Goal: Find specific page/section: Find specific page/section

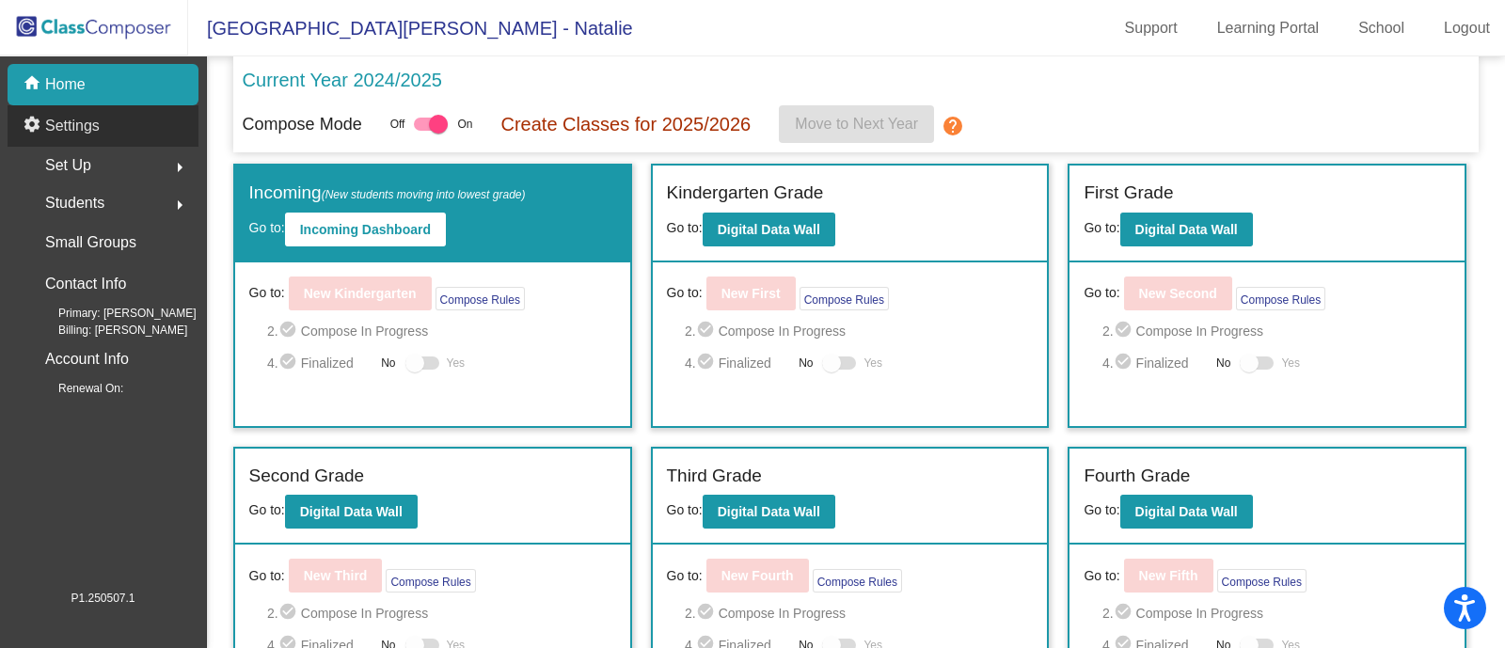
click at [99, 126] on p "Settings" at bounding box center [72, 126] width 55 height 23
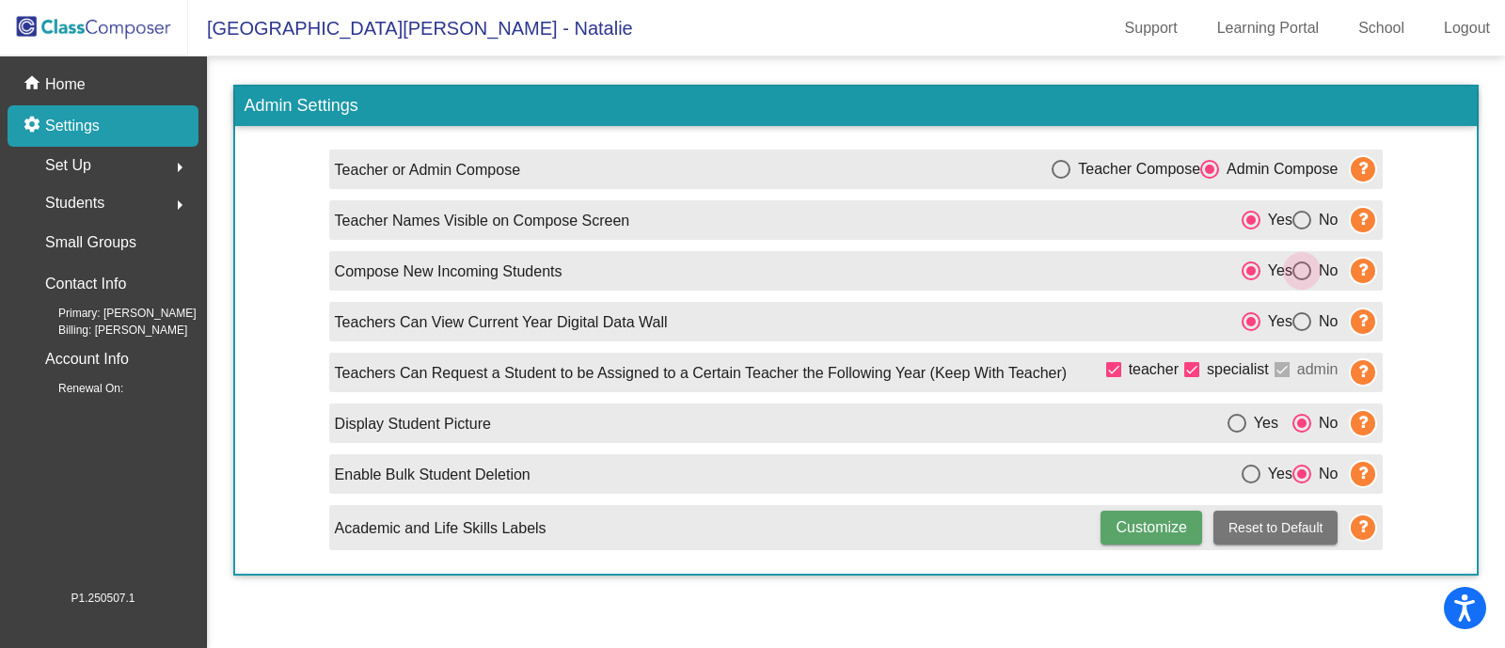
click at [1308, 272] on div "Select an option" at bounding box center [1302, 271] width 19 height 19
click at [1302, 280] on input "No" at bounding box center [1301, 280] width 1 height 1
radio input "true"
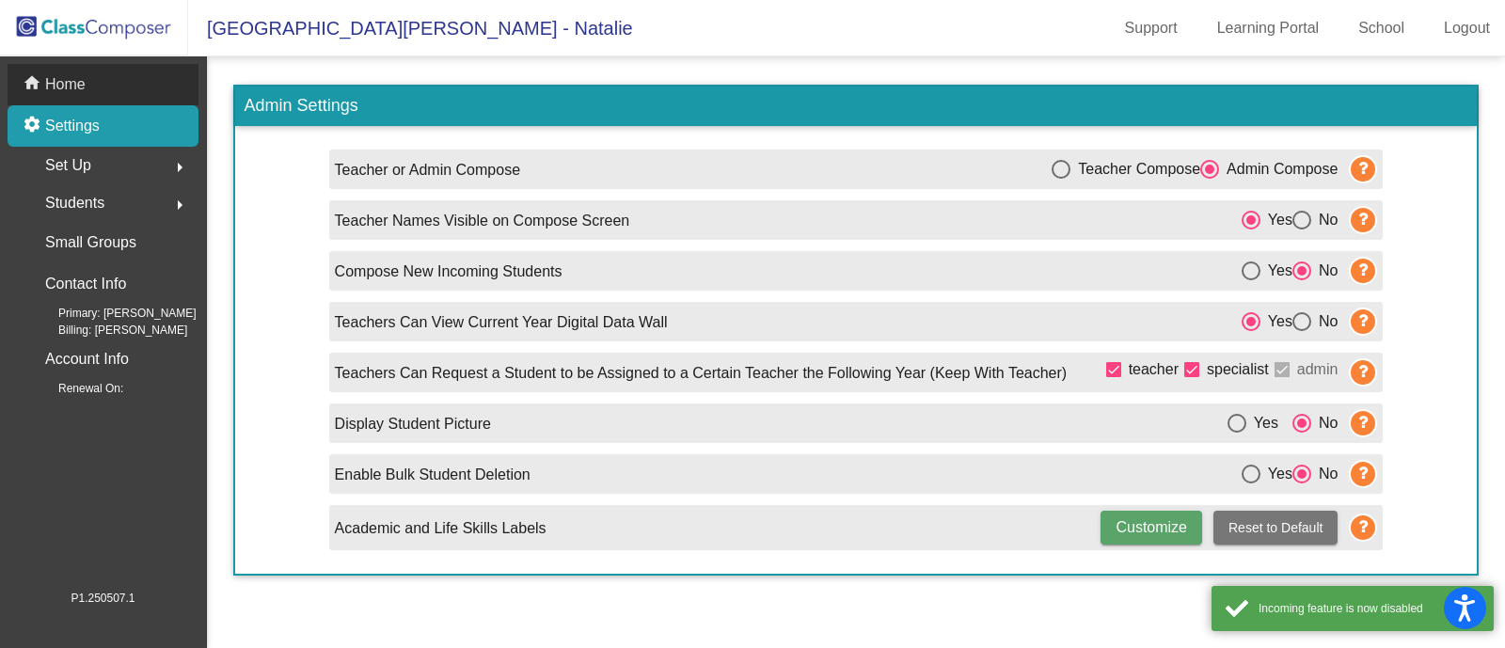
click at [108, 77] on div "home Home" at bounding box center [103, 84] width 191 height 41
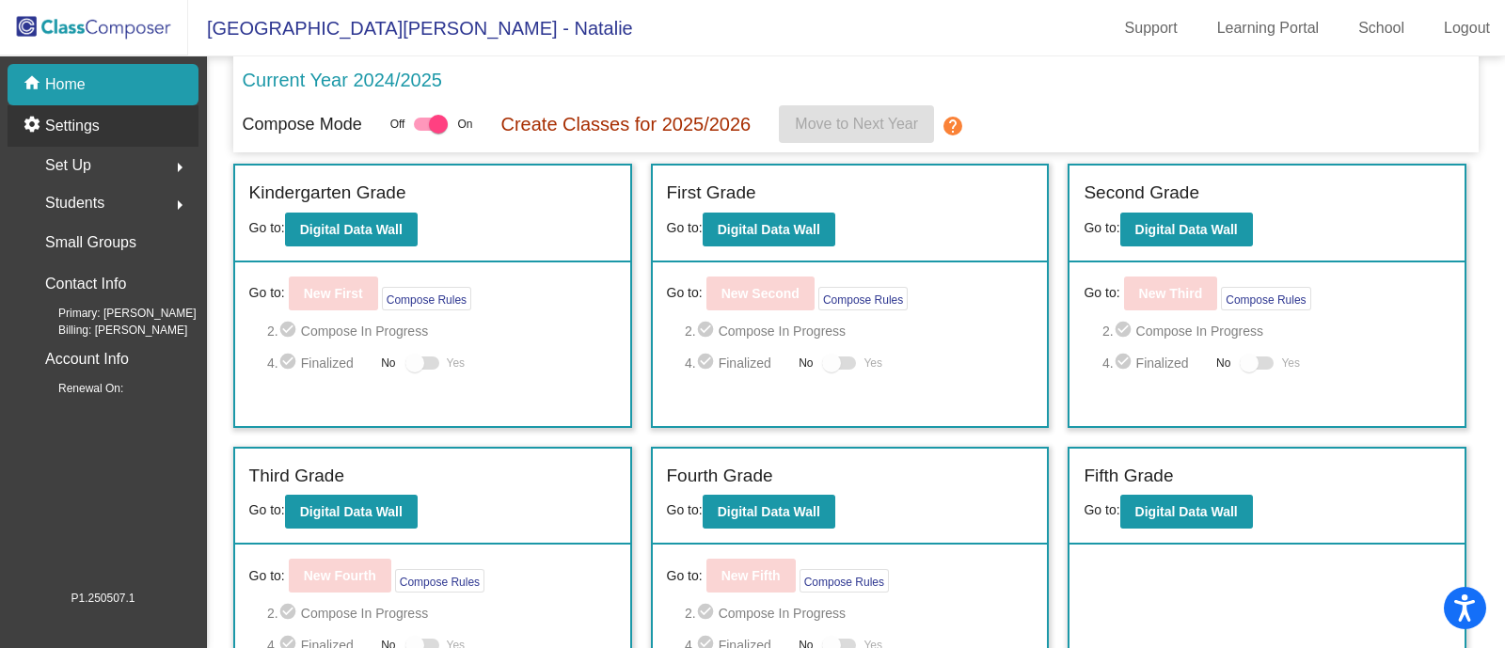
click at [105, 121] on div "settings Settings" at bounding box center [103, 125] width 191 height 41
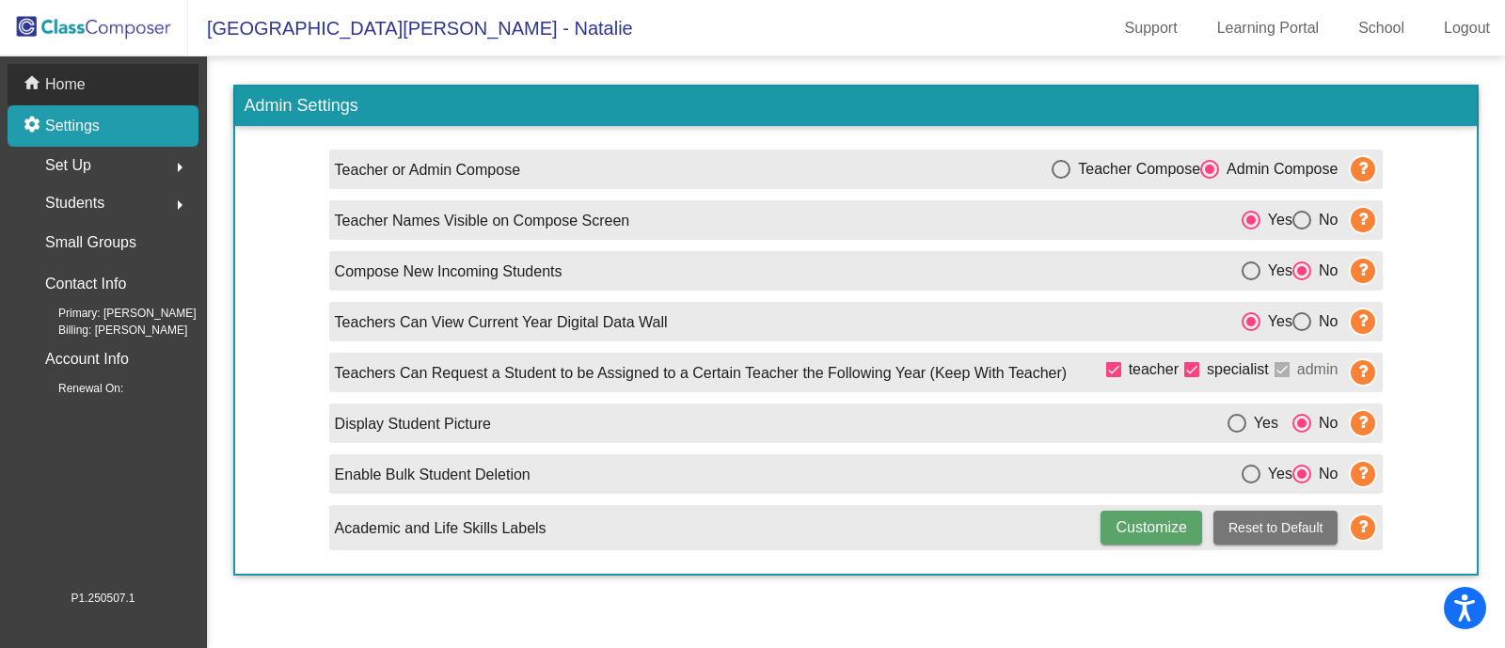
click at [96, 87] on div "home Home" at bounding box center [103, 84] width 191 height 41
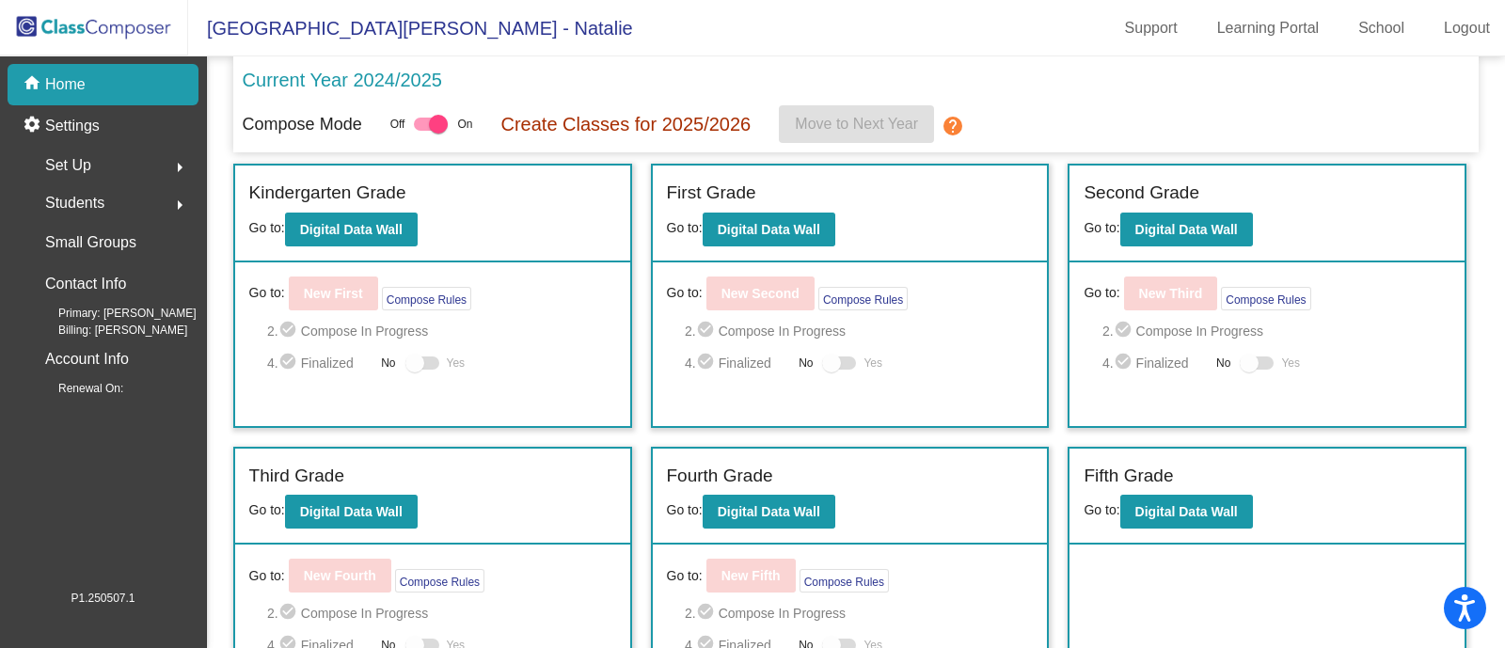
click at [374, 83] on p "Current Year 2024/2025" at bounding box center [342, 80] width 199 height 28
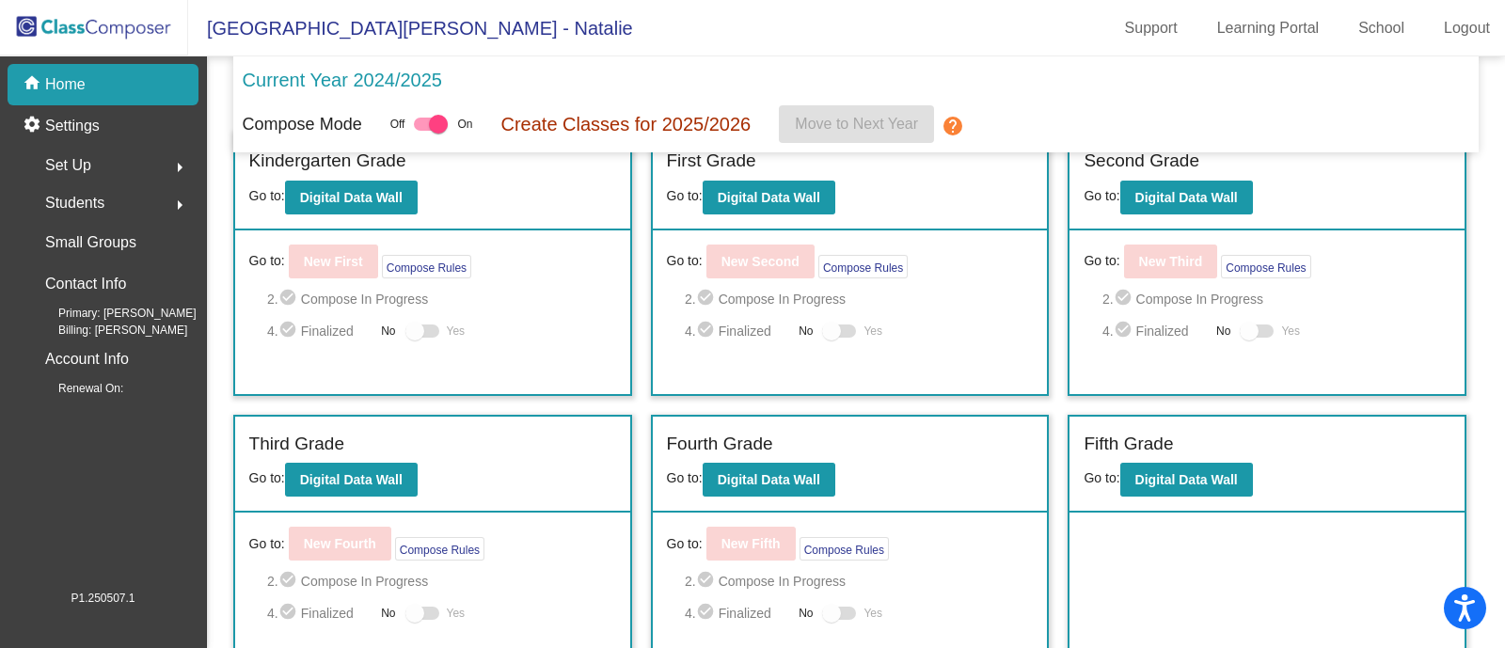
scroll to position [59, 0]
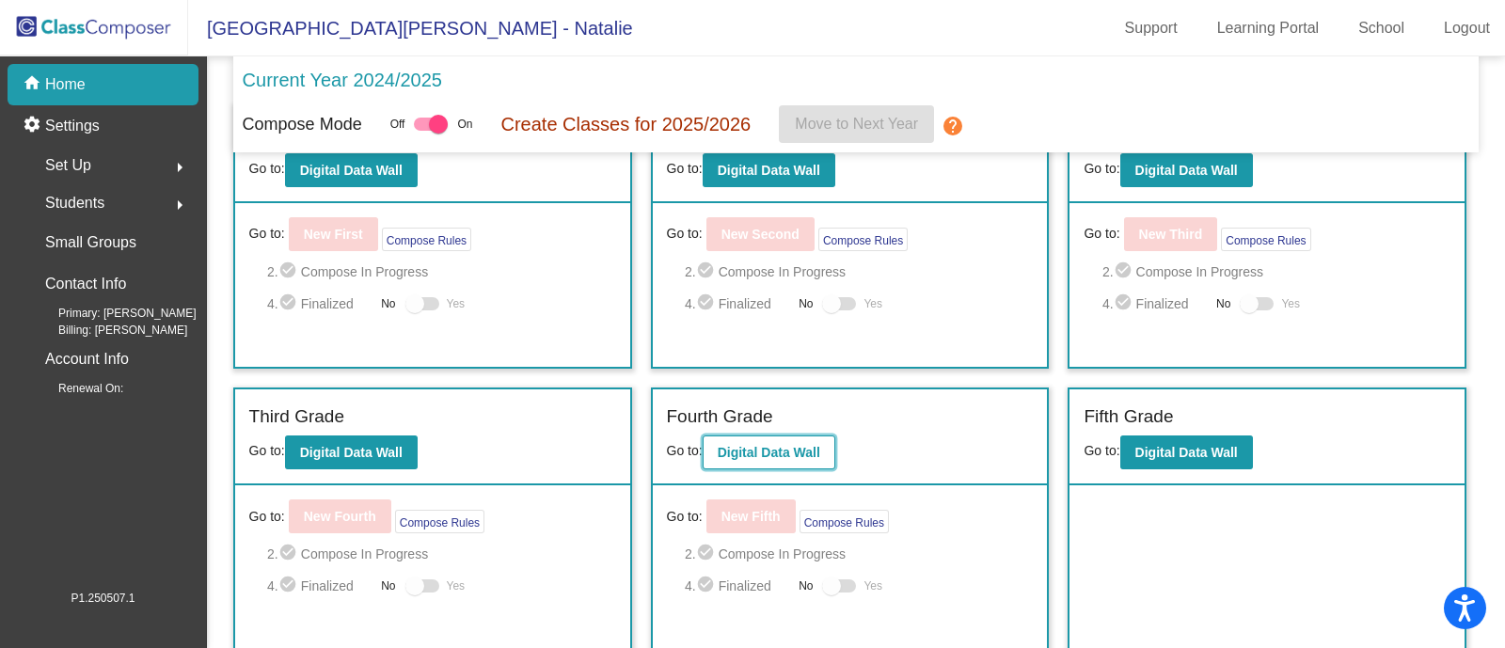
click at [780, 454] on b "Digital Data Wall" at bounding box center [769, 452] width 103 height 15
